Goal: Task Accomplishment & Management: Use online tool/utility

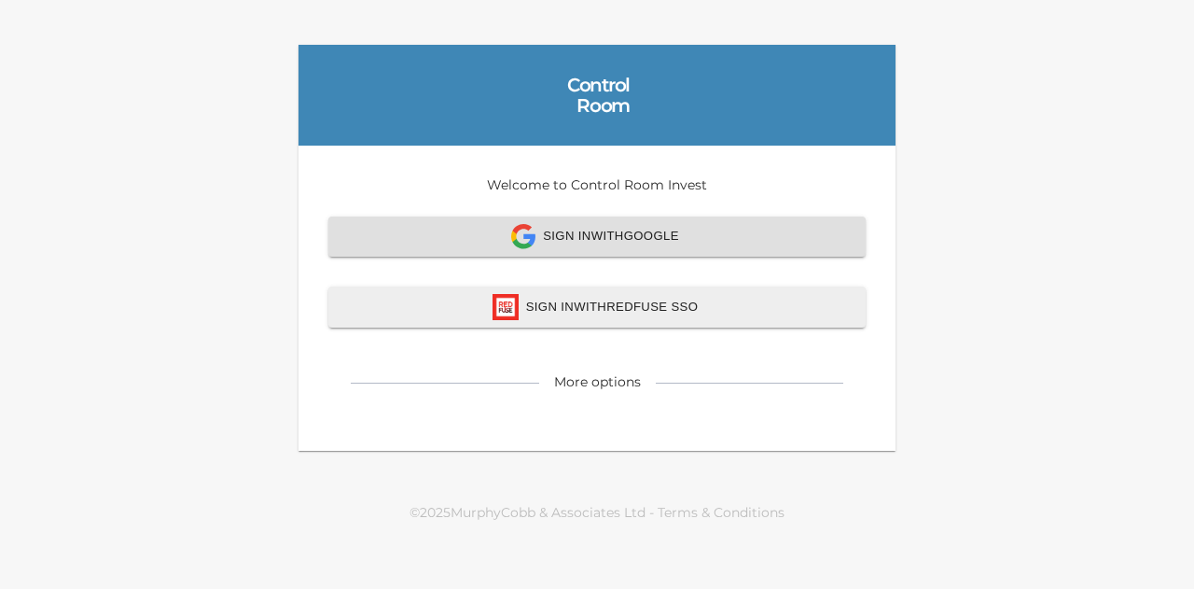
click at [576, 240] on span "Sign In with Google" at bounding box center [597, 236] width 496 height 25
